Goal: Transaction & Acquisition: Book appointment/travel/reservation

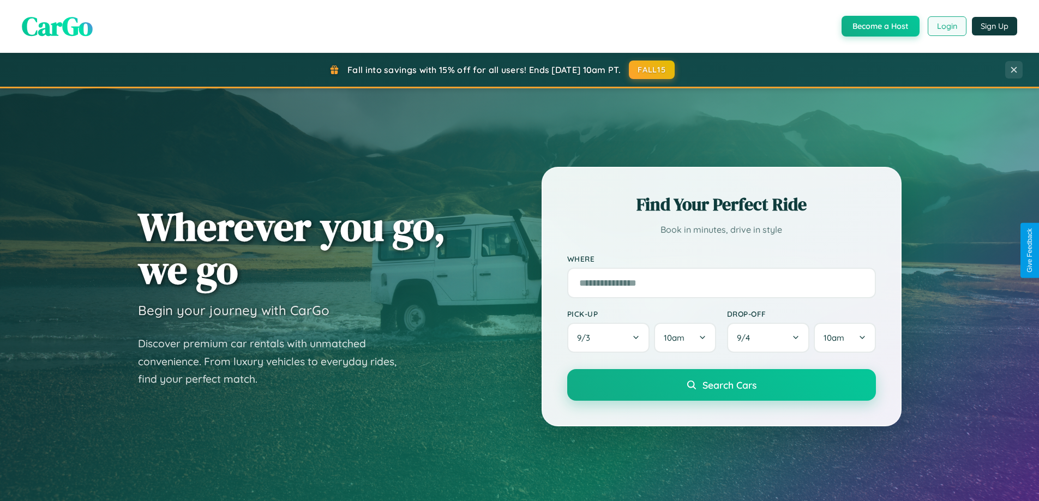
click at [947, 26] on button "Login" at bounding box center [947, 26] width 39 height 20
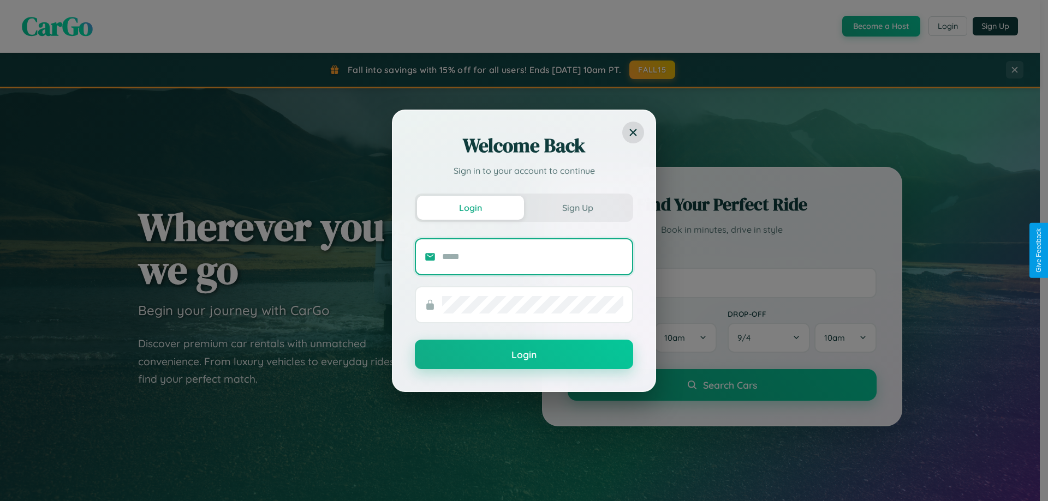
click at [533, 256] on input "text" at bounding box center [532, 256] width 181 height 17
type input "**********"
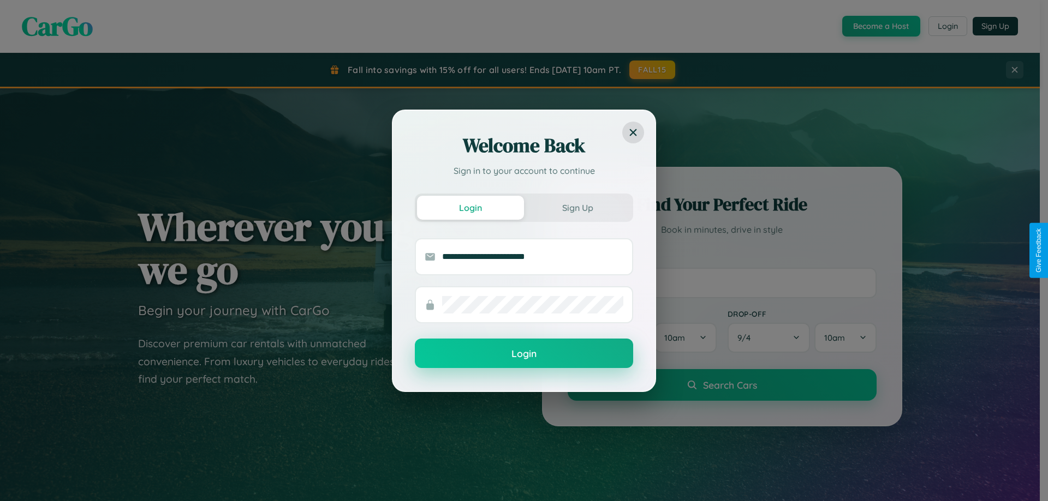
click at [524, 354] on button "Login" at bounding box center [524, 353] width 218 height 29
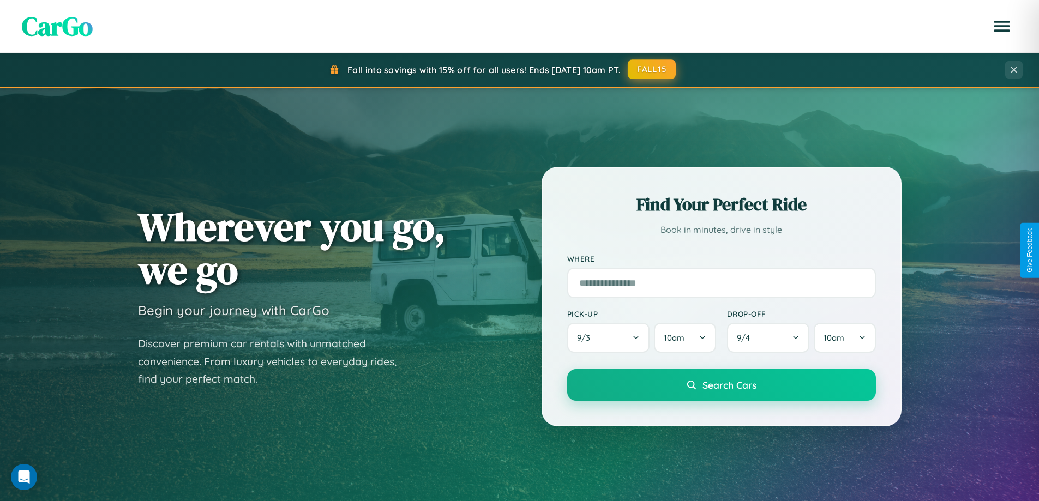
click at [653, 69] on button "FALL15" at bounding box center [652, 69] width 48 height 20
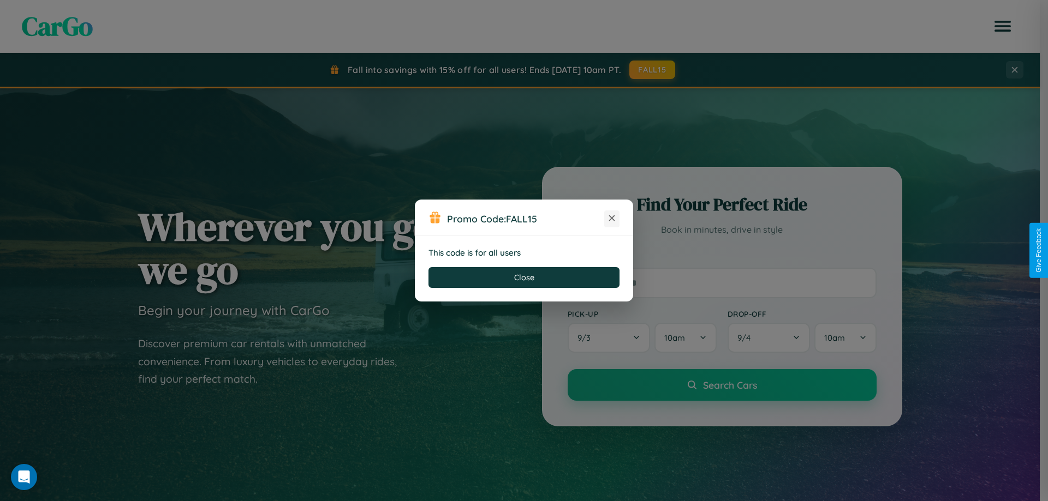
click at [612, 219] on icon at bounding box center [611, 218] width 11 height 11
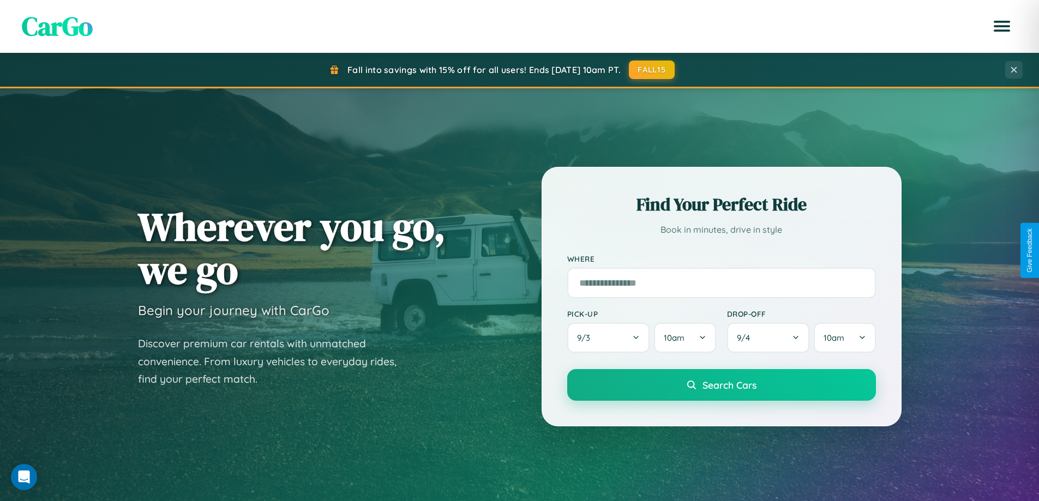
scroll to position [470, 0]
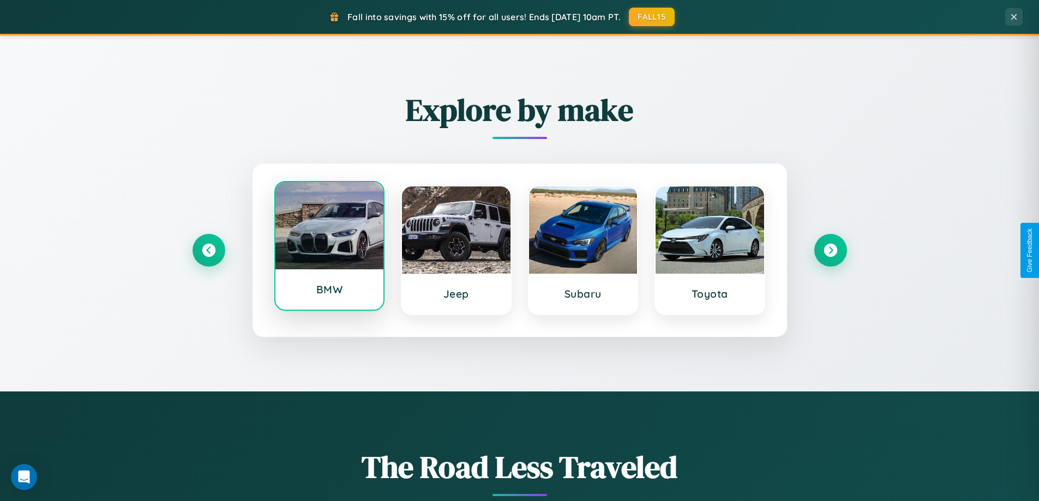
click at [329, 249] on div at bounding box center [330, 225] width 109 height 87
